Goal: Information Seeking & Learning: Find specific fact

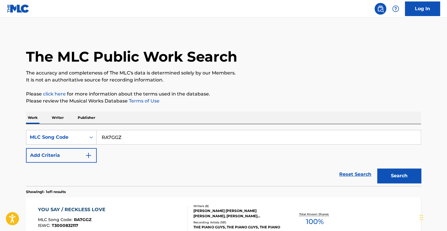
click at [109, 139] on input "RA7GGZ" at bounding box center [259, 137] width 324 height 14
paste input "I71590"
type input "I71590"
click at [377, 168] on button "Search" at bounding box center [399, 175] width 44 height 15
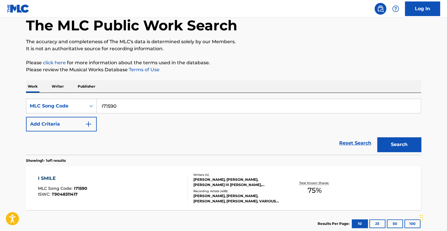
scroll to position [68, 0]
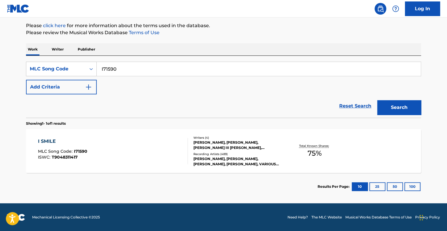
click at [170, 141] on div "I SMILE MLC Song Code : I71590 ISWC : T9048311417" at bounding box center [113, 151] width 150 height 26
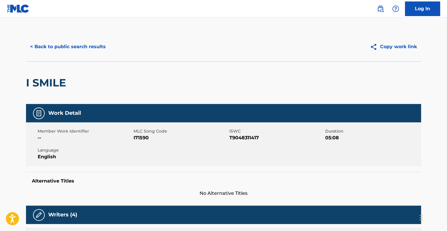
click at [97, 47] on button "< Back to public search results" at bounding box center [68, 46] width 84 height 15
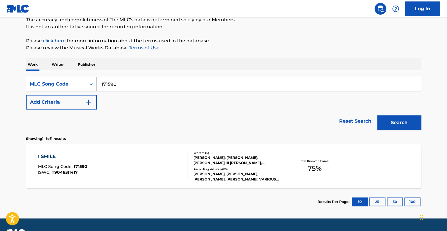
drag, startPoint x: 143, startPoint y: 80, endPoint x: 98, endPoint y: 88, distance: 45.5
click at [98, 88] on input "I71590" at bounding box center [259, 84] width 324 height 14
paste input "BB4BGV"
type input "BB4BGV"
click at [377, 115] on button "Search" at bounding box center [399, 122] width 44 height 15
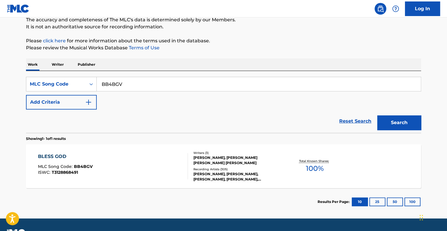
click at [96, 167] on div "BLESS GOD MLC Song Code : BB4BGV ISWC : T3128868491" at bounding box center [113, 166] width 150 height 26
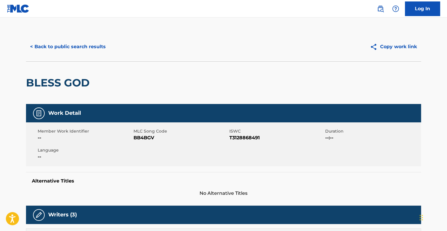
click at [98, 46] on button "< Back to public search results" at bounding box center [68, 46] width 84 height 15
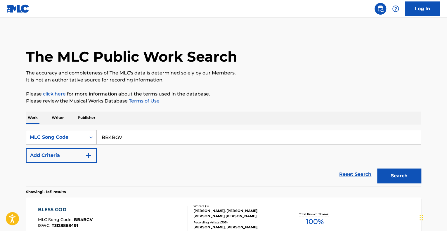
click at [426, 13] on link "Log In" at bounding box center [422, 8] width 35 height 15
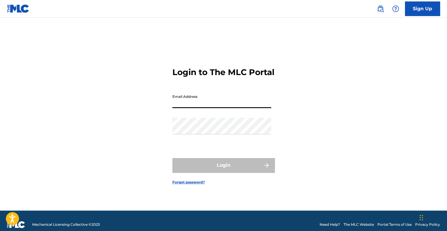
click at [218, 108] on input "Email Address" at bounding box center [221, 99] width 99 height 17
type input "[EMAIL_ADDRESS][PERSON_NAME][DOMAIN_NAME]"
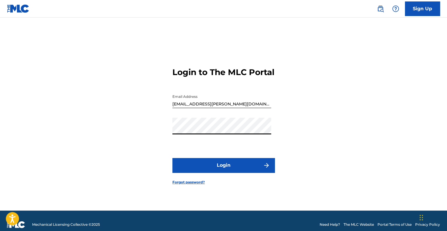
click at [221, 172] on button "Login" at bounding box center [223, 165] width 102 height 15
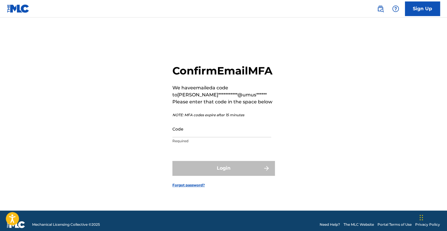
click at [239, 137] on input "Code" at bounding box center [221, 129] width 99 height 17
type input "877155"
click at [172, 161] on button "Login" at bounding box center [223, 168] width 102 height 15
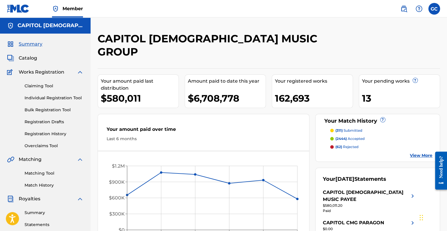
click at [37, 55] on span "Catalog" at bounding box center [28, 58] width 18 height 7
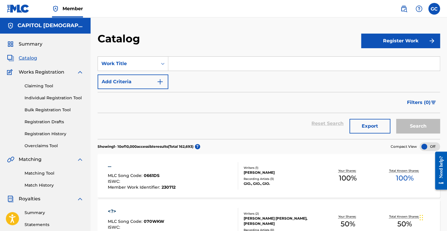
click at [188, 70] on input "Search Form" at bounding box center [303, 64] width 271 height 14
click at [141, 55] on section "SearchWithCriteria1331a841-578b-4f02-a0ae-f5926a0d38df Work Title Add Criteria …" at bounding box center [269, 94] width 342 height 90
click at [146, 73] on div "SearchWithCriteria1331a841-578b-4f02-a0ae-f5926a0d38df Work Title Add Criteria" at bounding box center [269, 72] width 342 height 33
click at [150, 69] on div "Work Title" at bounding box center [128, 63] width 60 height 11
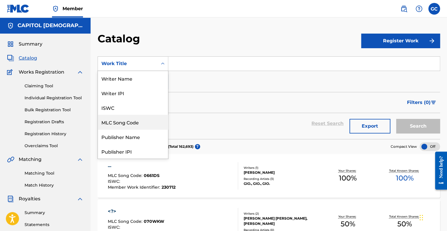
click at [138, 118] on div "MLC Song Code" at bounding box center [133, 122] width 70 height 15
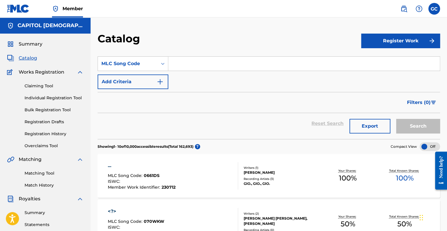
click at [234, 64] on input "Search Form" at bounding box center [303, 64] width 271 height 14
paste input "BB4BGV"
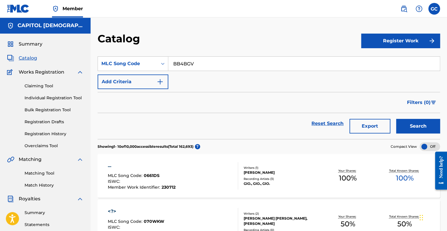
type input "BB4BGV"
click at [396, 119] on button "Search" at bounding box center [418, 126] width 44 height 15
